Goal: Transaction & Acquisition: Purchase product/service

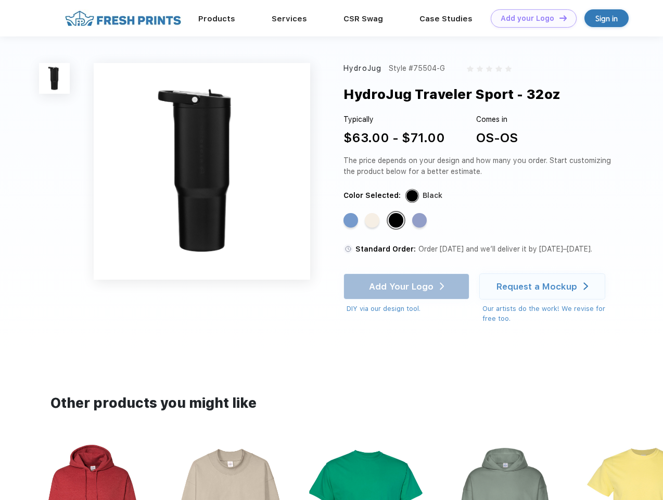
click at [530, 18] on link "Add your Logo Design Tool" at bounding box center [534, 18] width 86 height 18
click at [0, 0] on div "Design Tool" at bounding box center [0, 0] width 0 height 0
click at [558, 18] on link "Add your Logo Design Tool" at bounding box center [534, 18] width 86 height 18
click at [55, 78] on img at bounding box center [54, 78] width 31 height 31
click at [352, 221] on div "Standard Color" at bounding box center [350, 220] width 15 height 15
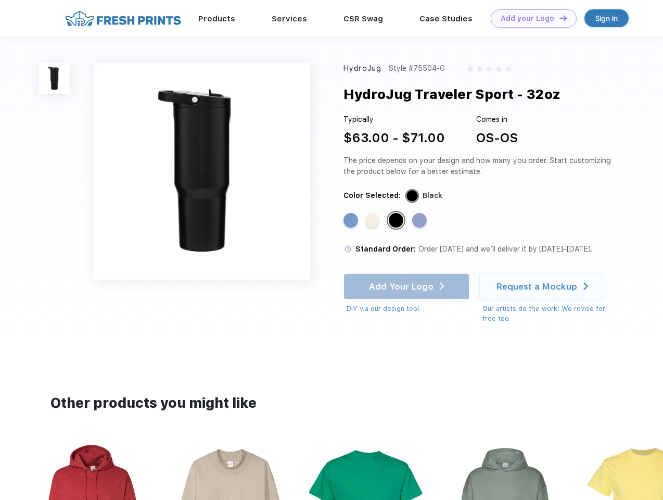
click at [373, 221] on div "Standard Color" at bounding box center [372, 220] width 15 height 15
click at [397, 221] on div "Standard Color" at bounding box center [396, 220] width 15 height 15
click at [420, 221] on div "Standard Color" at bounding box center [419, 220] width 15 height 15
click at [407, 286] on div "Add Your Logo DIY via our design tool. Ah shoot! This product isn't up in our d…" at bounding box center [406, 293] width 126 height 41
click at [544, 286] on div "Request a Mockup" at bounding box center [536, 286] width 81 height 10
